Goal: Task Accomplishment & Management: Manage account settings

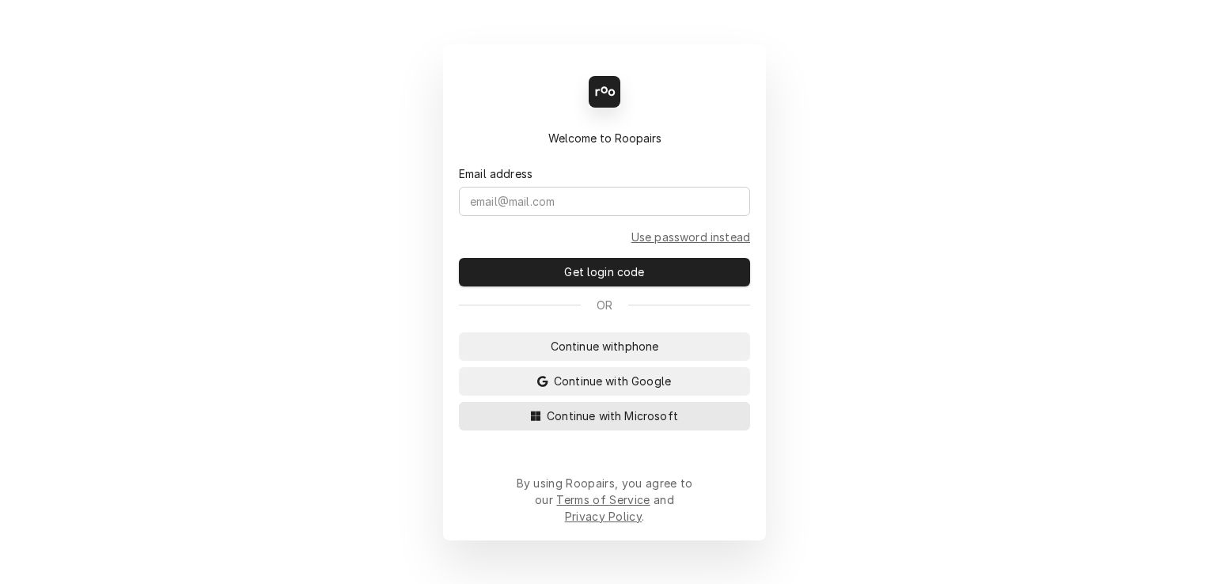
click at [658, 424] on span "Continue with Microsoft" at bounding box center [613, 416] width 138 height 17
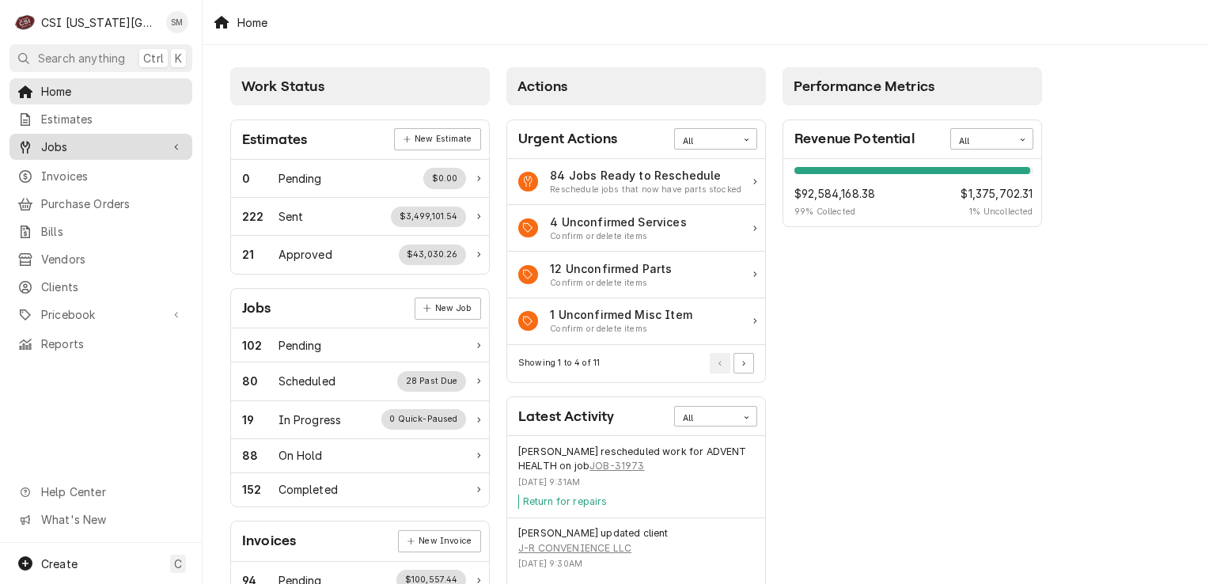
click at [61, 150] on span "Jobs" at bounding box center [101, 147] width 120 height 17
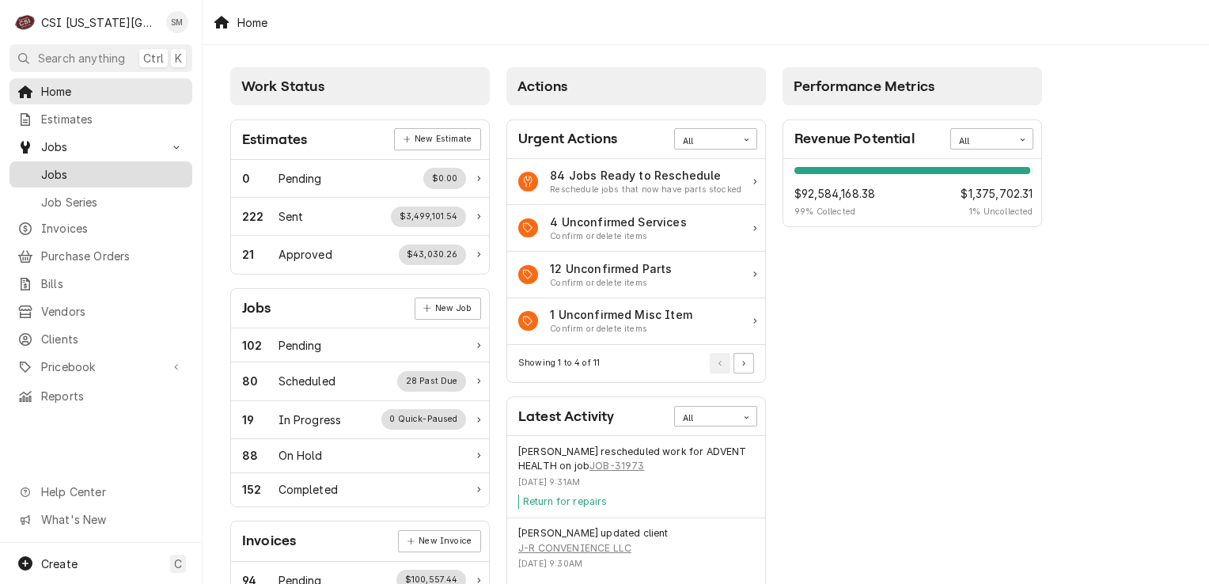
click at [63, 178] on div "Jobs" at bounding box center [101, 175] width 177 height 20
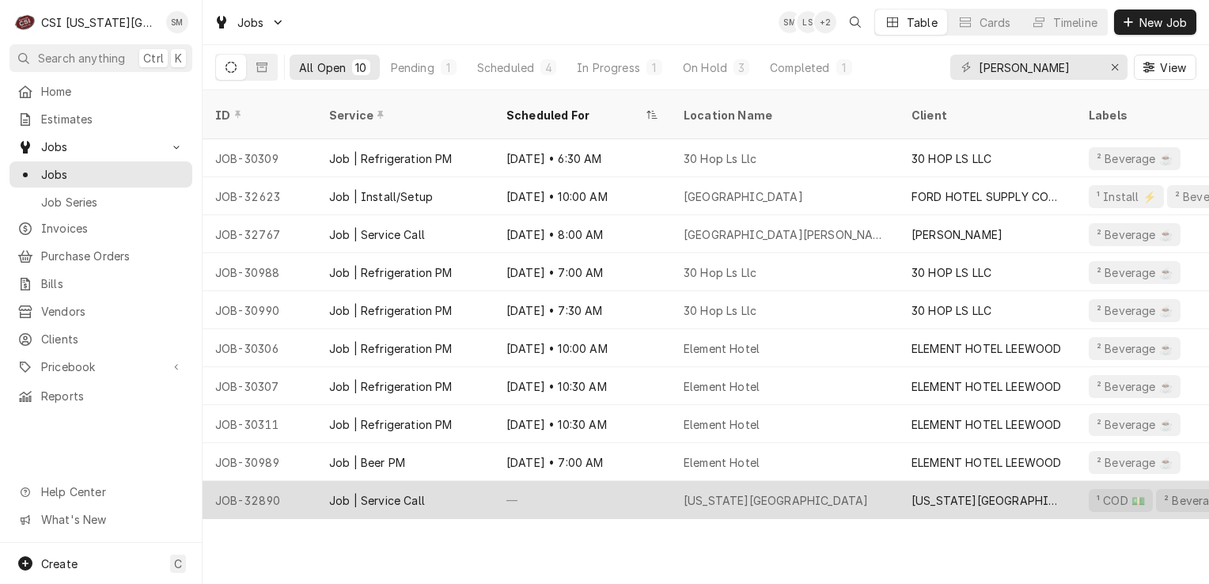
click at [668, 483] on div "—" at bounding box center [582, 500] width 177 height 38
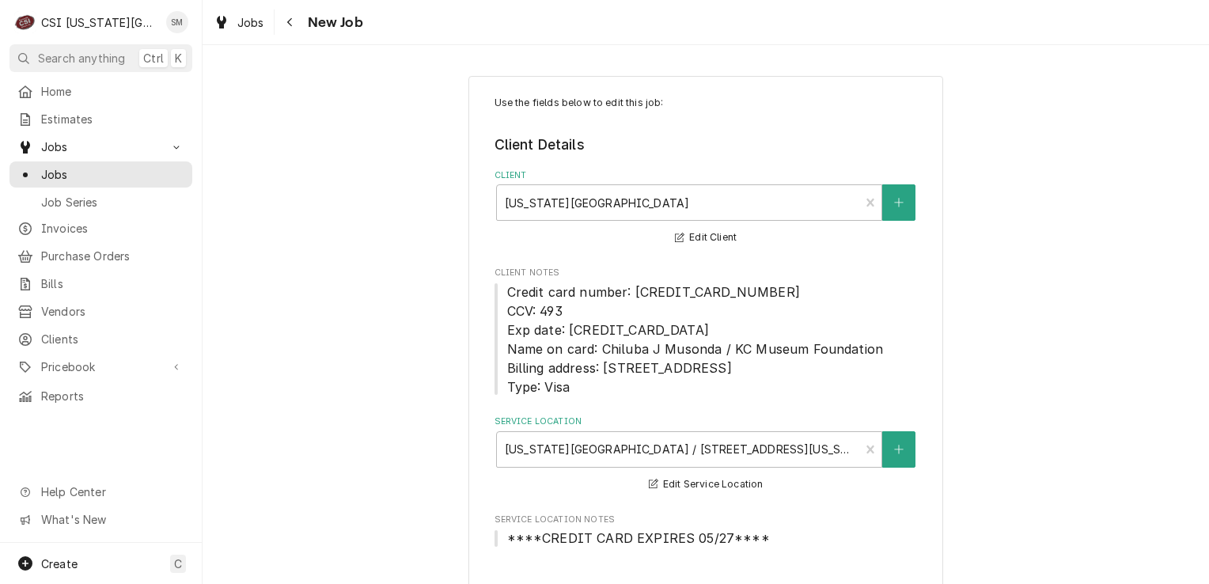
type textarea "x"
click at [64, 177] on span "Jobs" at bounding box center [112, 174] width 143 height 17
